Goal: Task Accomplishment & Management: Manage account settings

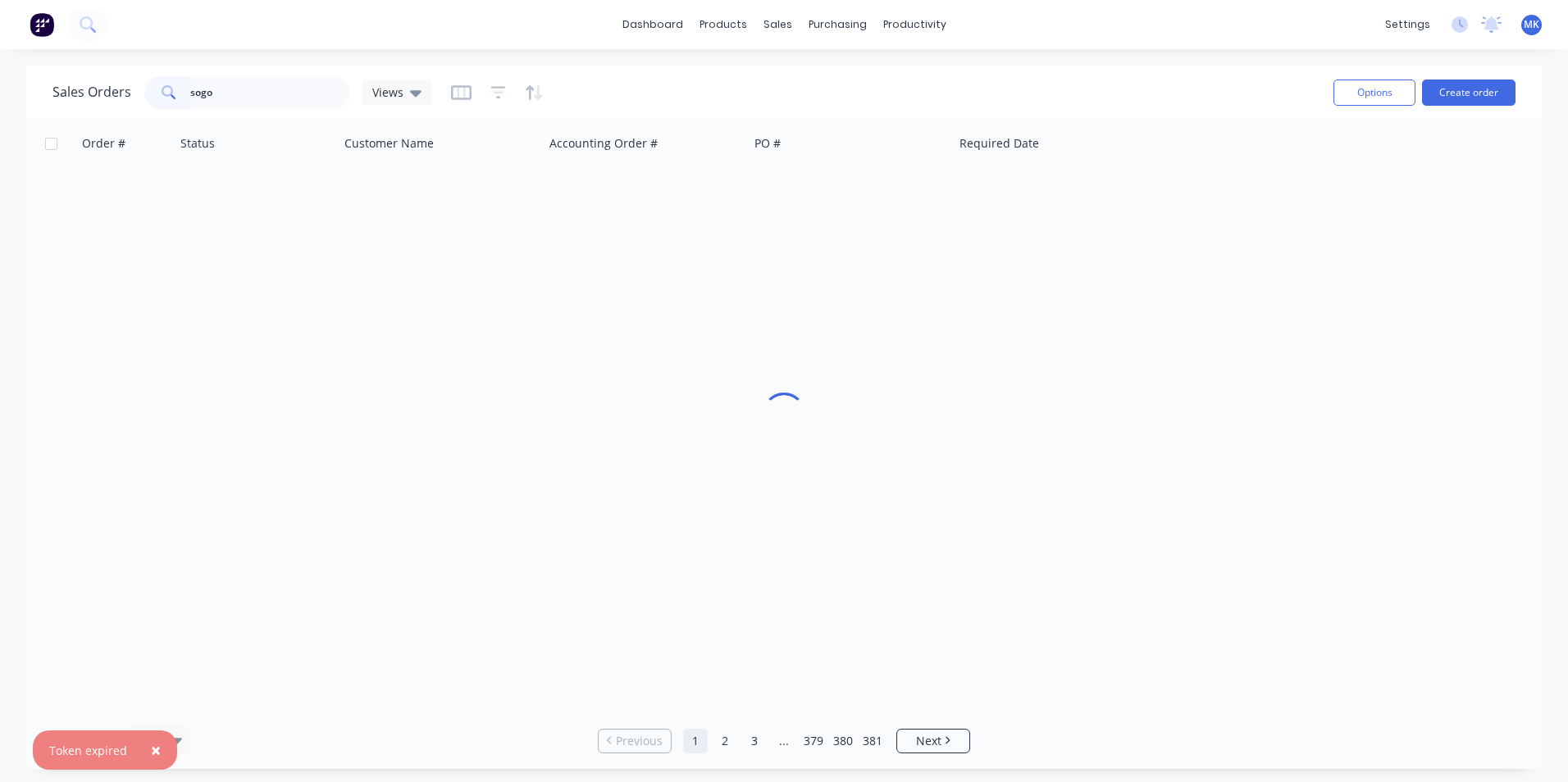
type input "sogo"
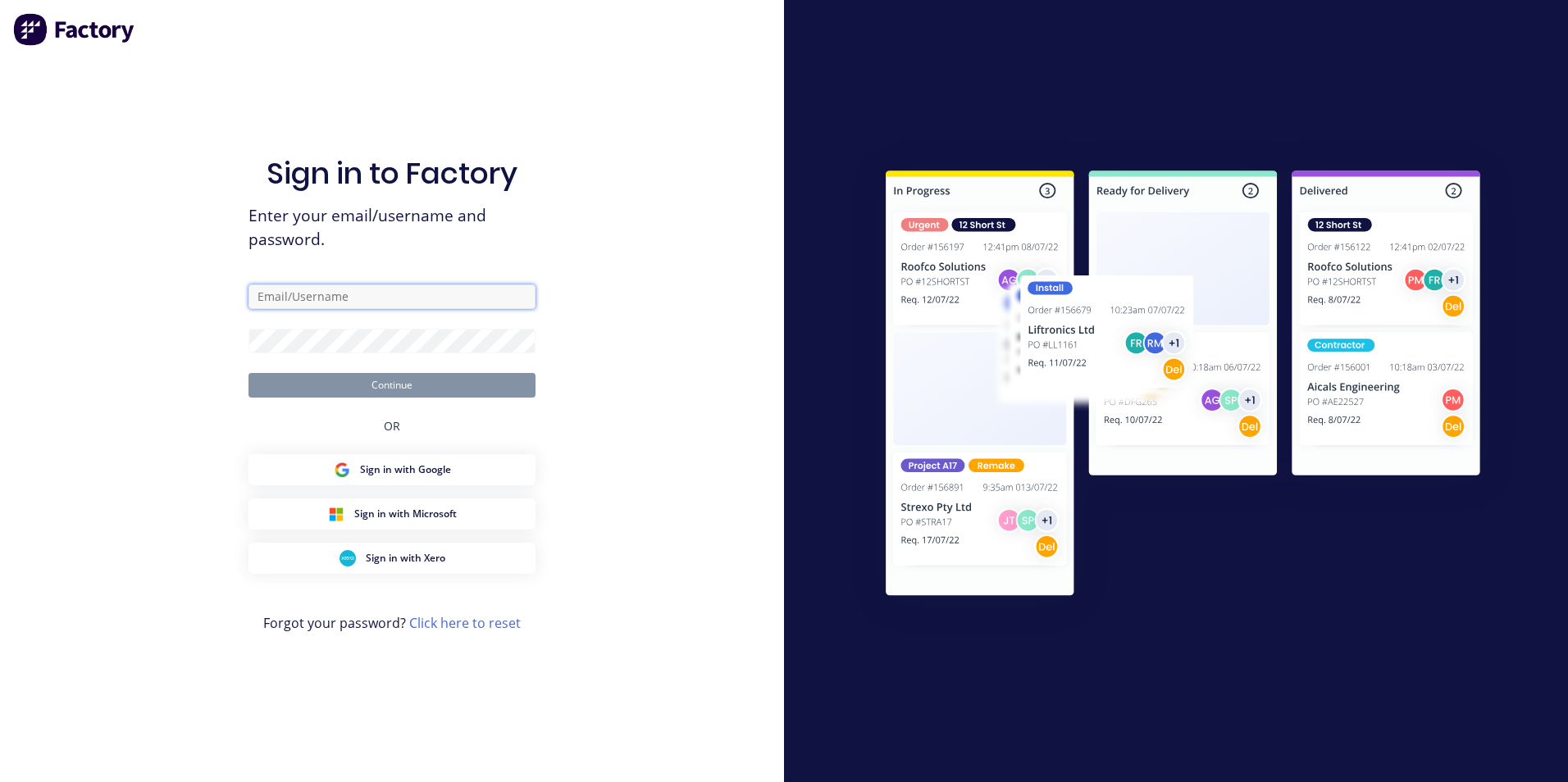
type input "[PERSON_NAME][EMAIL_ADDRESS][DOMAIN_NAME]"
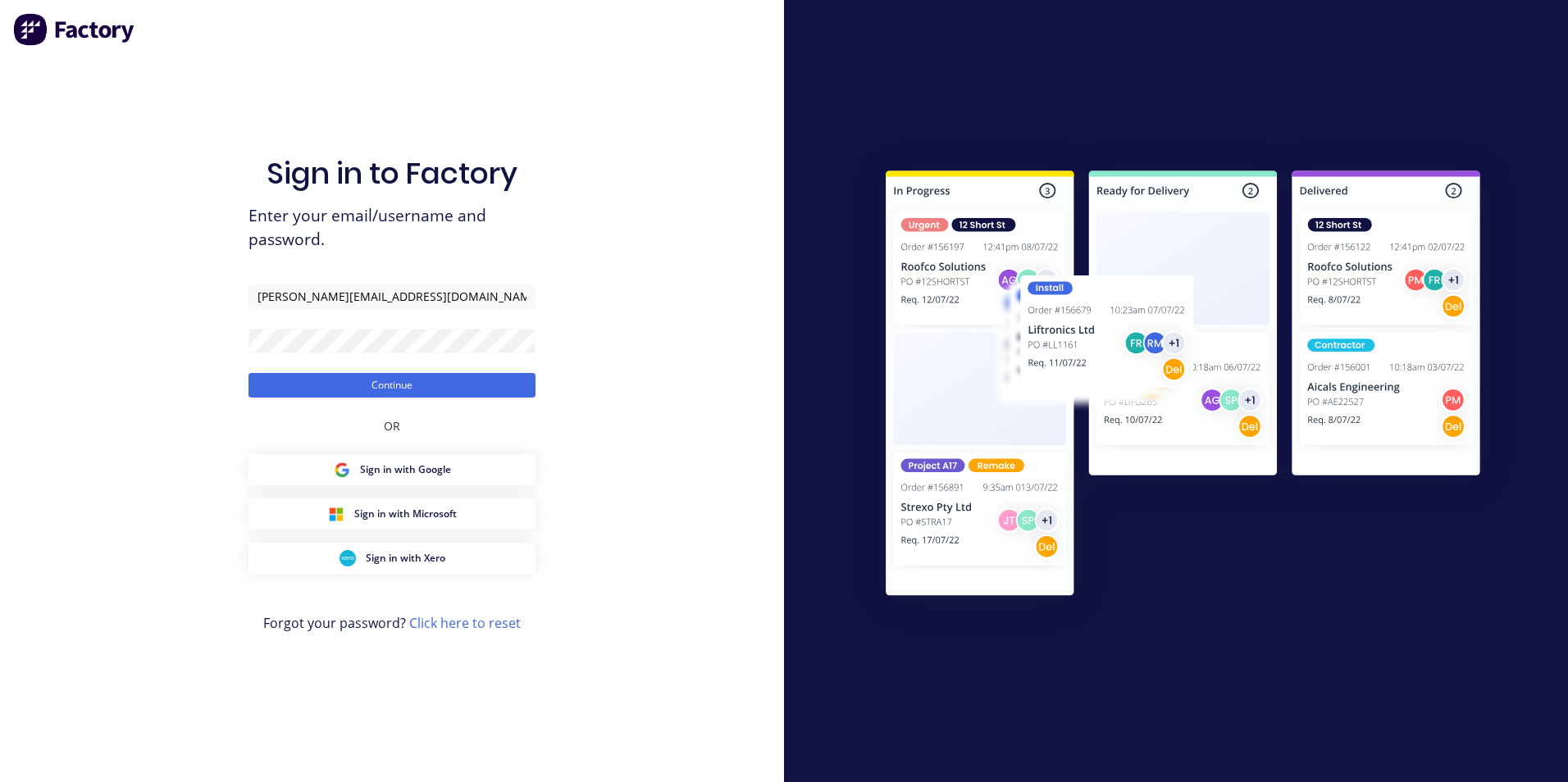
click at [392, 368] on form "[PERSON_NAME][EMAIL_ADDRESS][DOMAIN_NAME] Continue" at bounding box center [392, 341] width 287 height 113
click at [425, 423] on div "Sign in to Factory Enter your email/username and password. [PERSON_NAME][EMAIL_…" at bounding box center [392, 407] width 287 height 723
click at [413, 381] on button "Continue" at bounding box center [392, 385] width 287 height 25
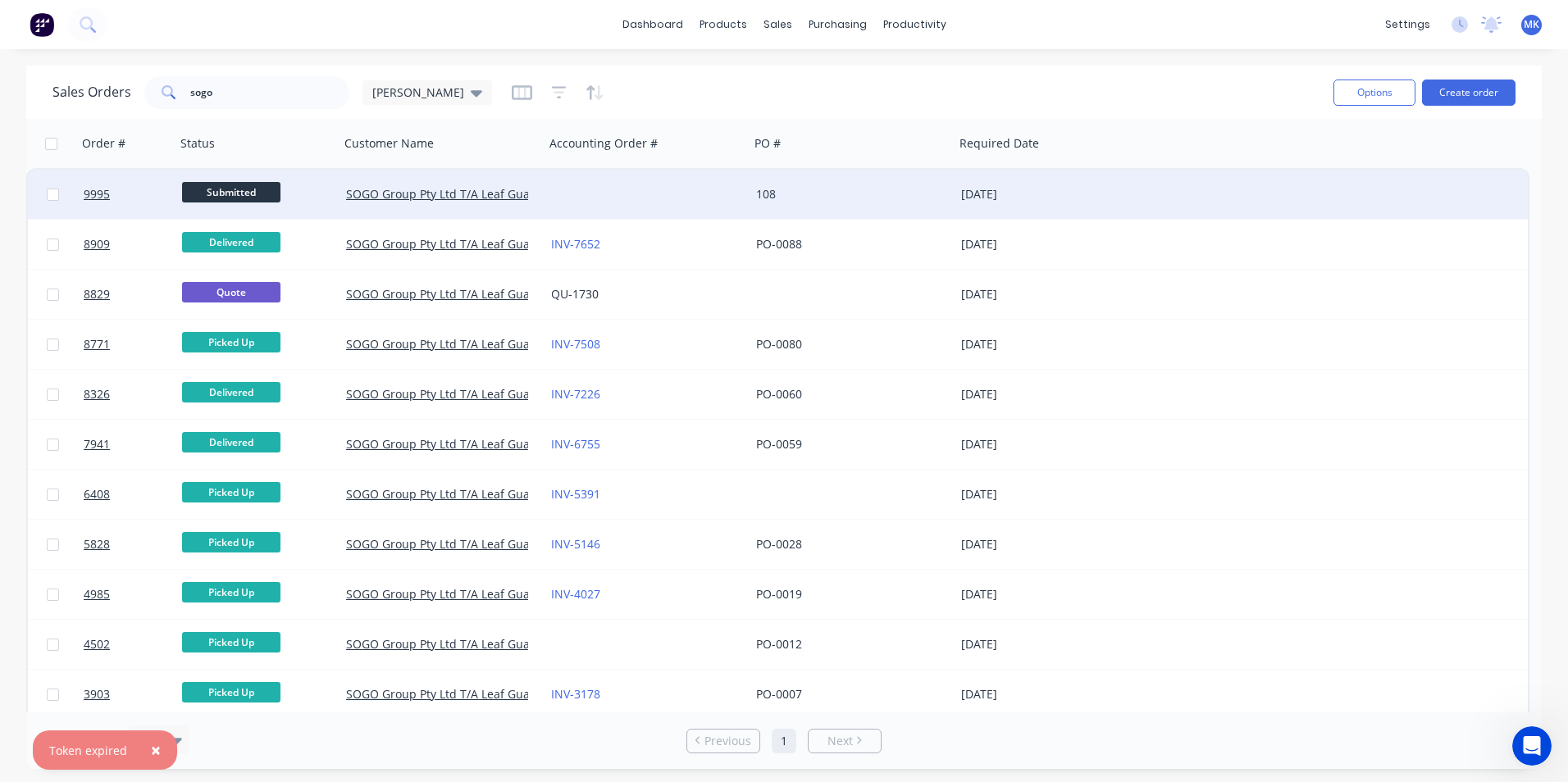
click at [628, 185] on div at bounding box center [646, 193] width 205 height 49
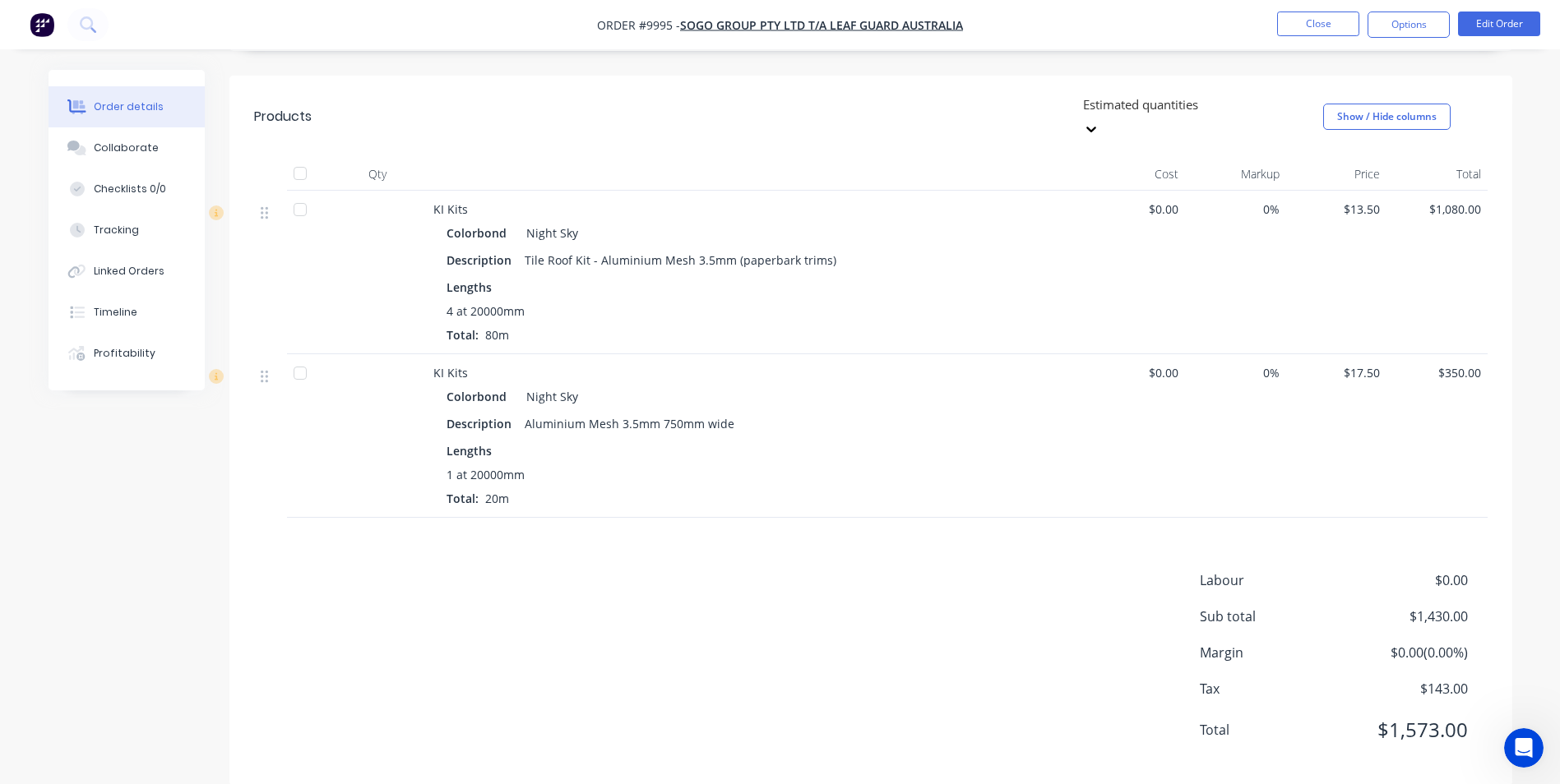
scroll to position [385, 0]
click at [1437, 37] on button "Options" at bounding box center [1408, 24] width 83 height 26
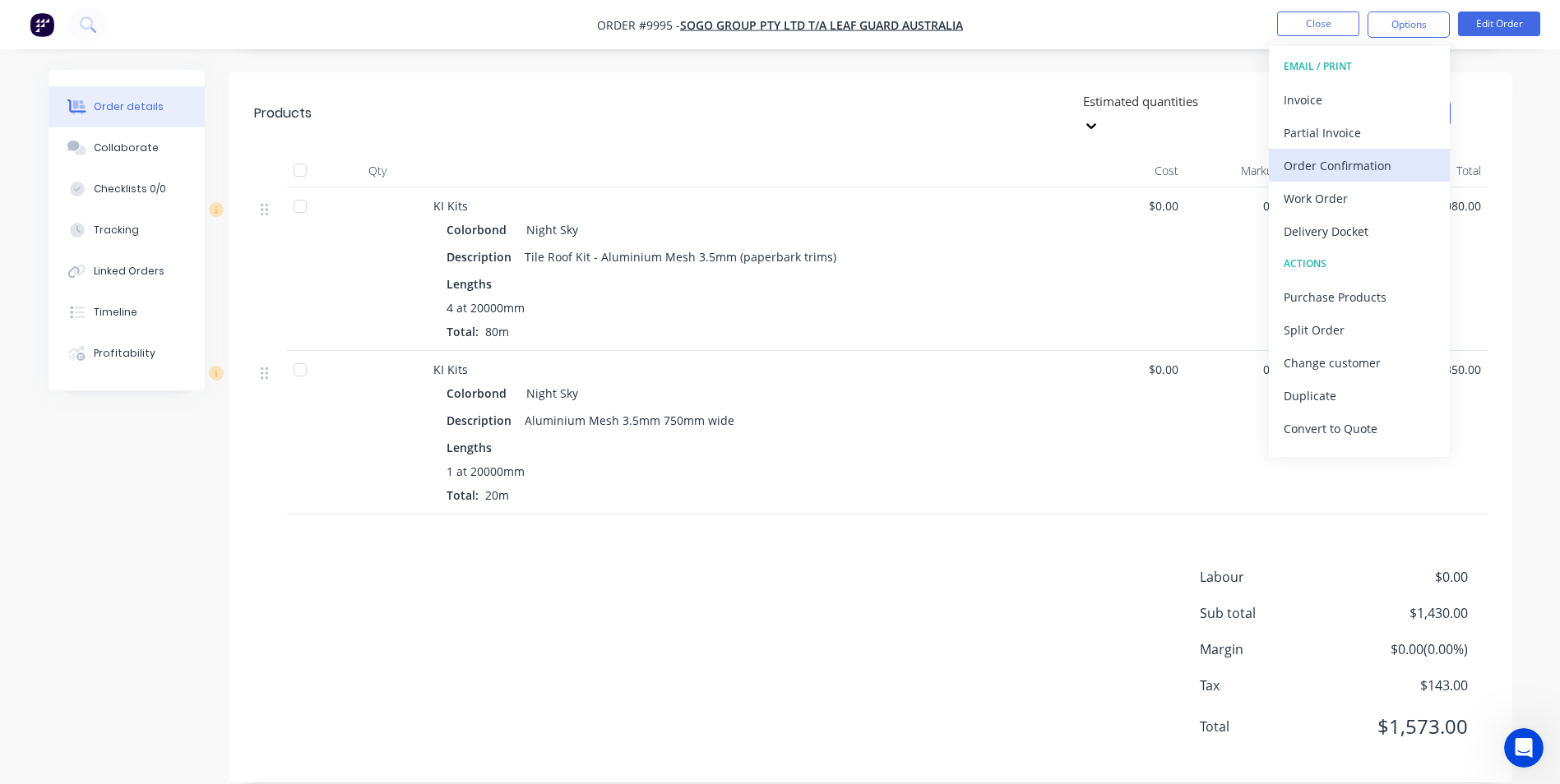
click at [1357, 174] on div "Order Confirmation" at bounding box center [1359, 166] width 151 height 24
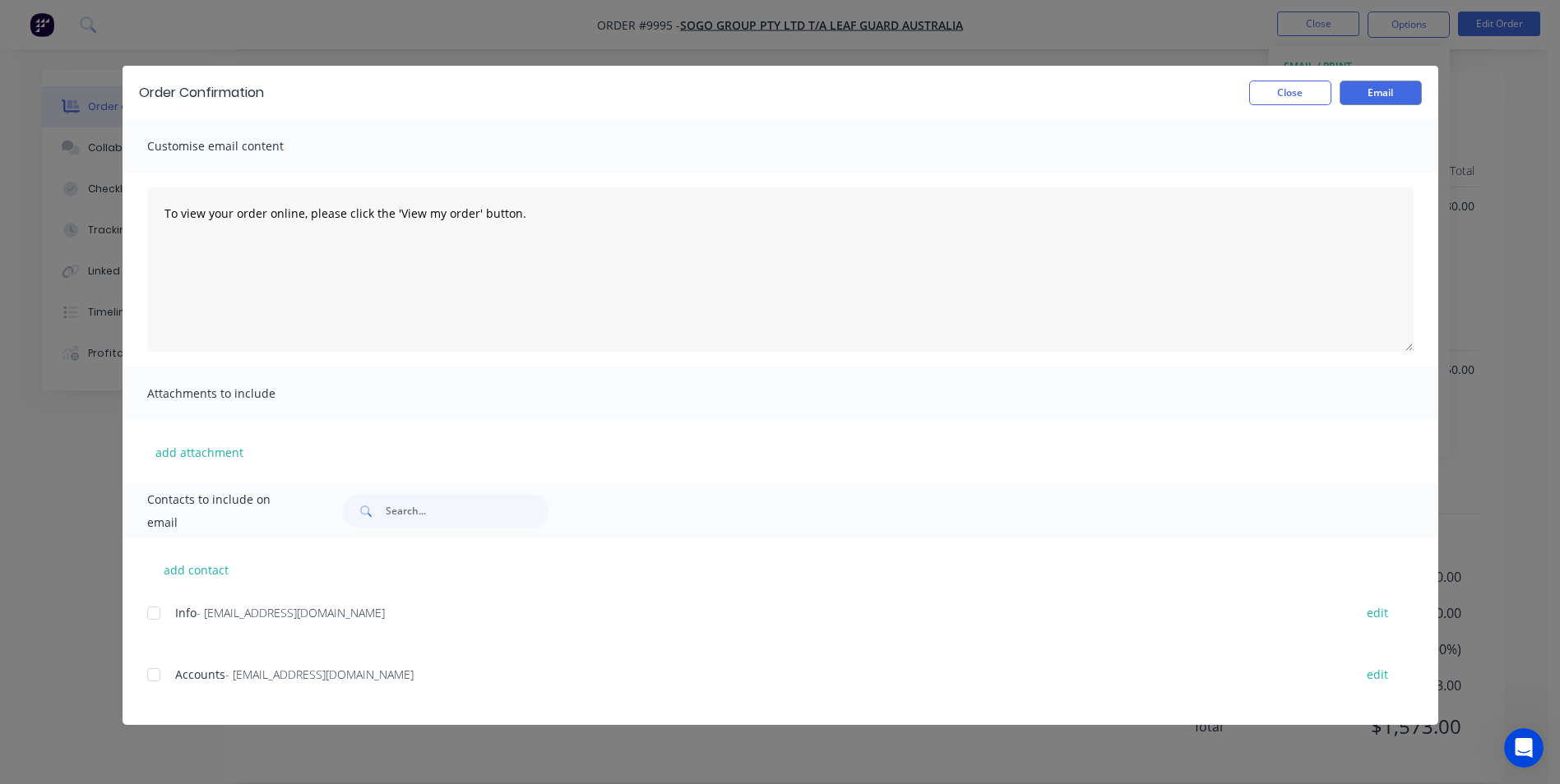
click at [158, 616] on div at bounding box center [153, 612] width 32 height 32
click at [161, 614] on div at bounding box center [153, 612] width 32 height 32
click at [1392, 97] on button "Email" at bounding box center [1380, 93] width 83 height 25
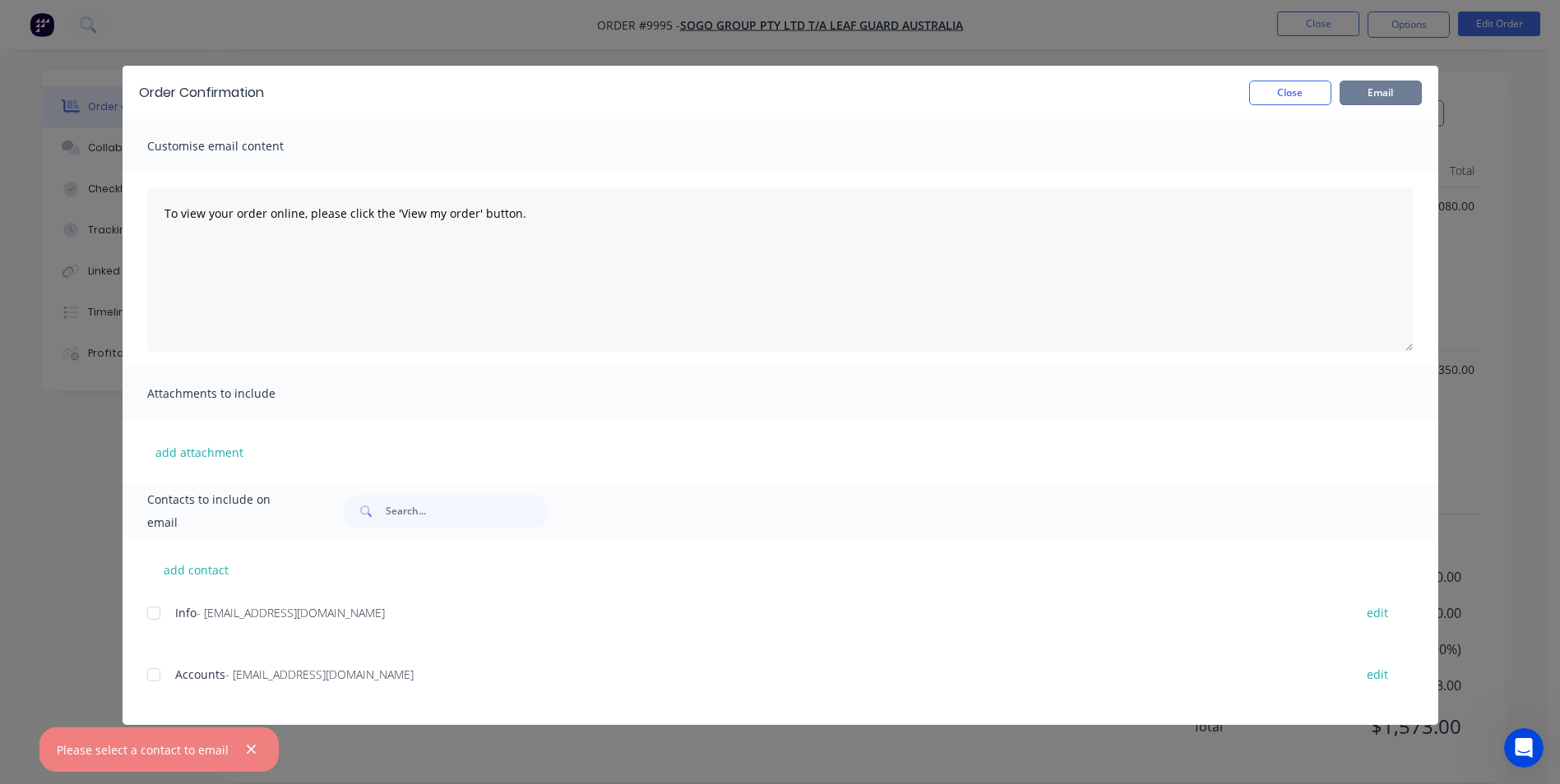
click at [153, 612] on div at bounding box center [153, 612] width 32 height 32
click at [1366, 96] on button "Email" at bounding box center [1380, 93] width 83 height 25
click at [148, 615] on div at bounding box center [153, 612] width 32 height 32
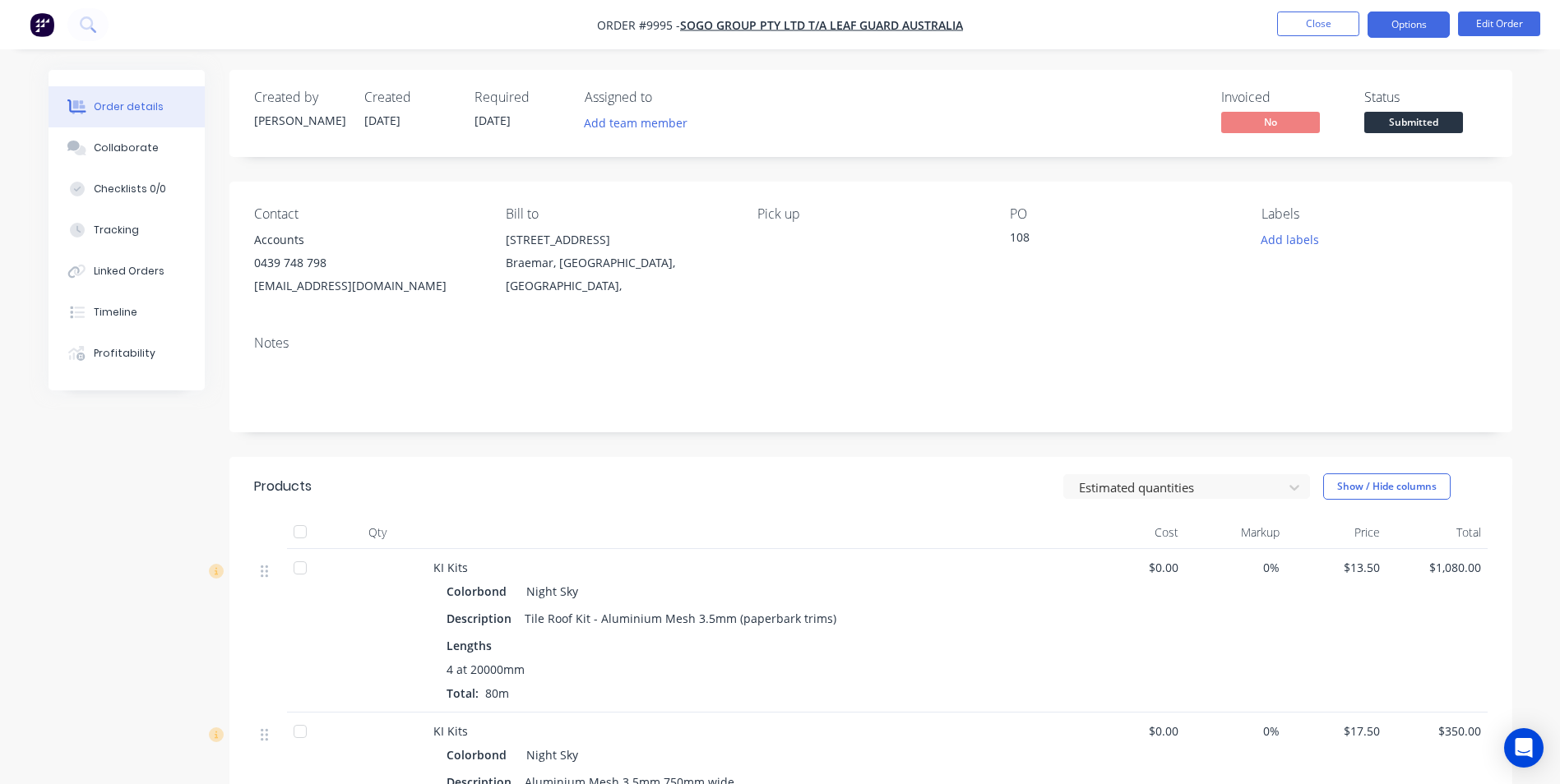
click at [1429, 25] on button "Options" at bounding box center [1408, 24] width 83 height 26
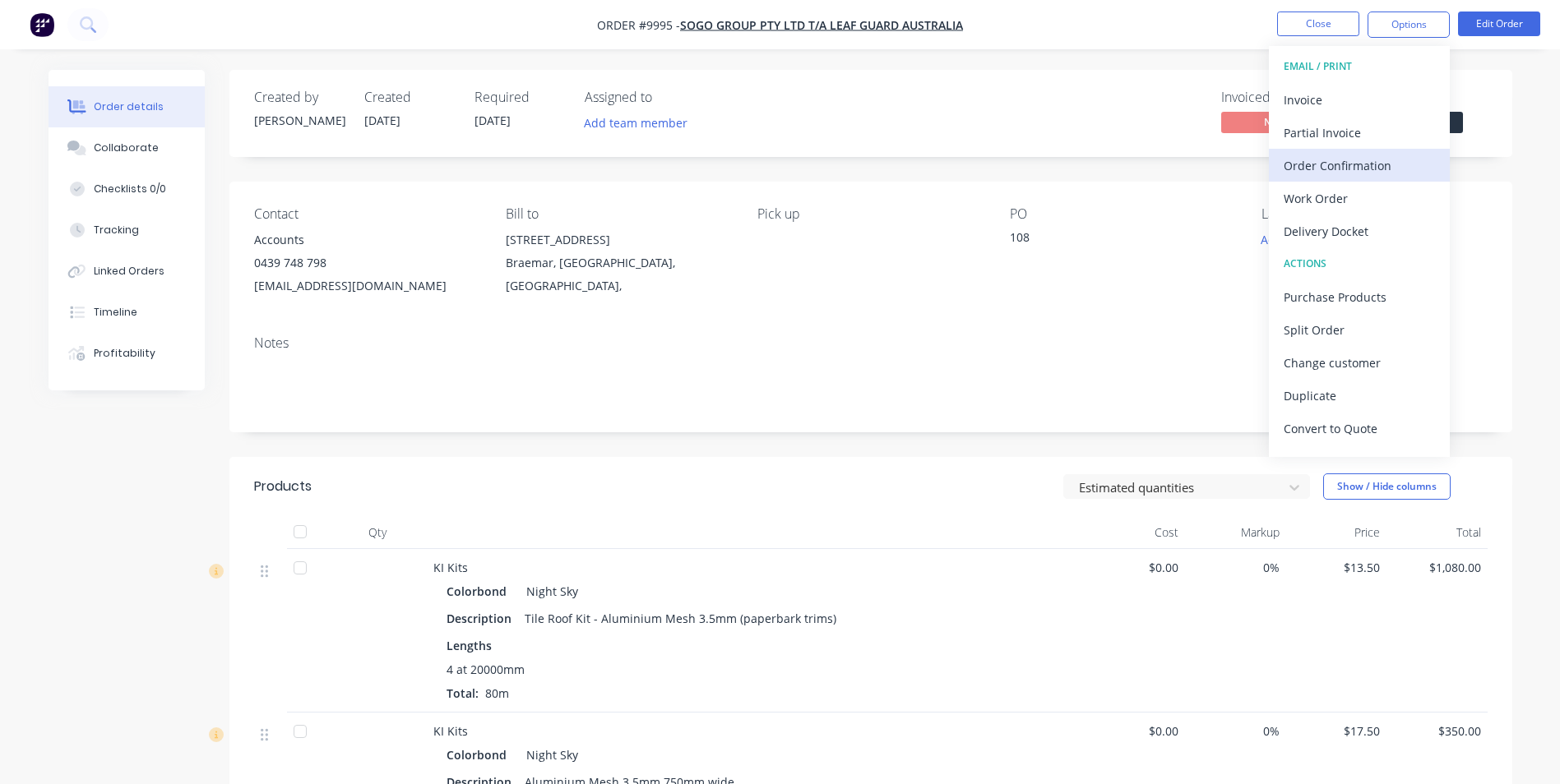
click at [1392, 173] on div "Order Confirmation" at bounding box center [1359, 166] width 151 height 24
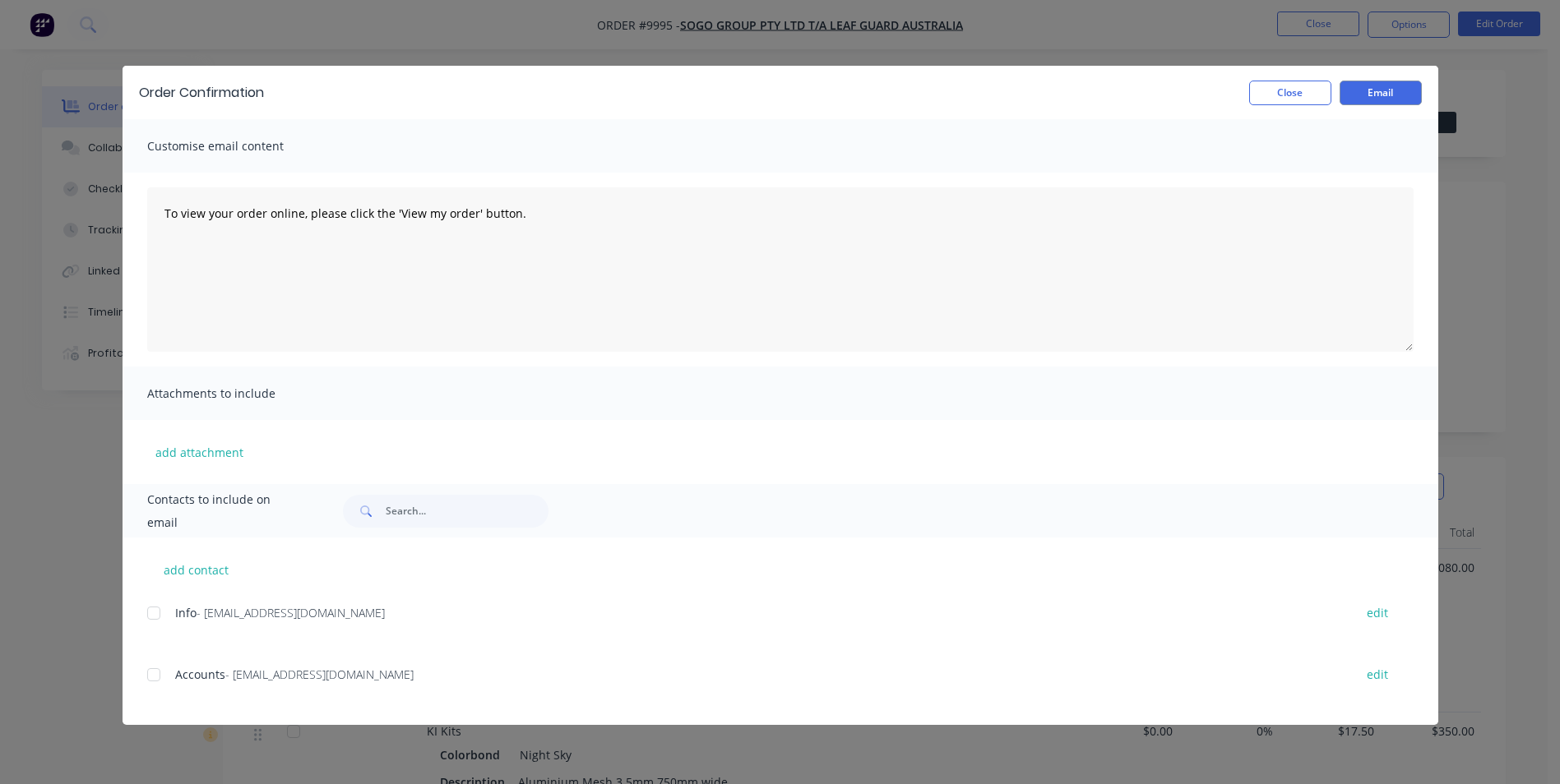
click at [161, 616] on div at bounding box center [153, 612] width 32 height 32
click at [1403, 89] on button "Email" at bounding box center [1380, 93] width 83 height 25
click at [1290, 95] on button "Close" at bounding box center [1290, 93] width 83 height 25
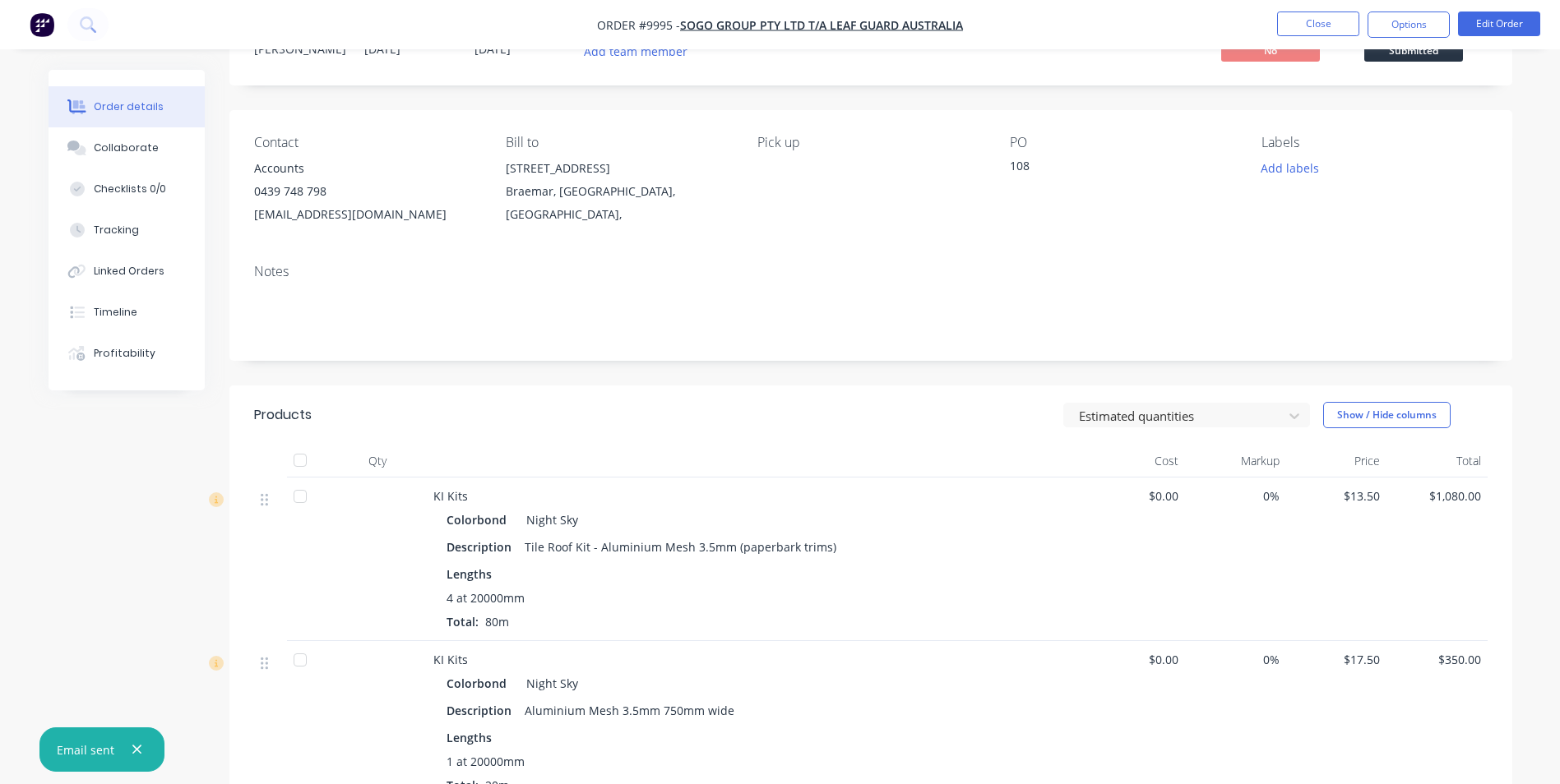
scroll to position [164, 0]
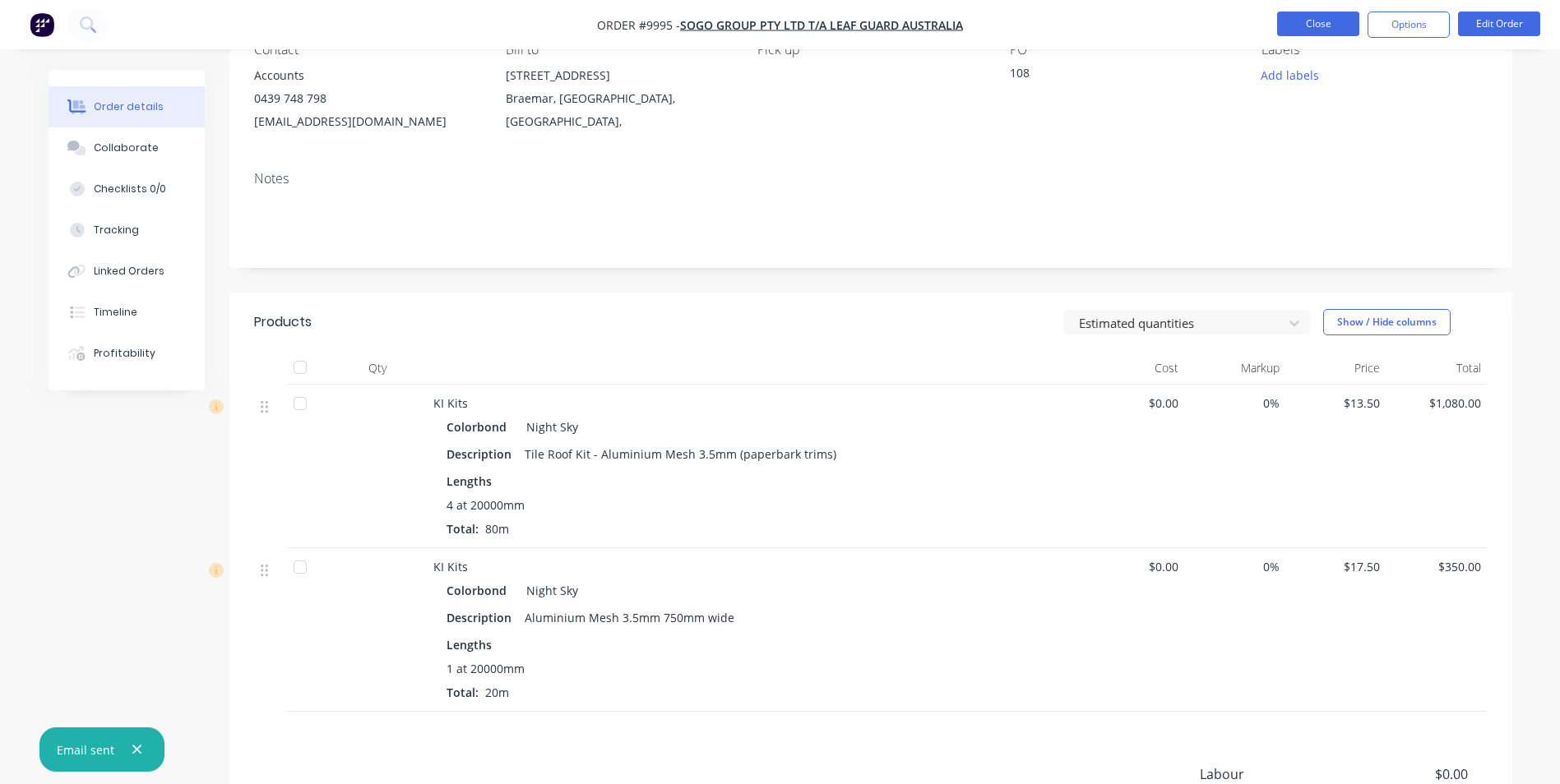
click at [1307, 13] on button "Close" at bounding box center [1318, 23] width 83 height 25
